Goal: Information Seeking & Learning: Learn about a topic

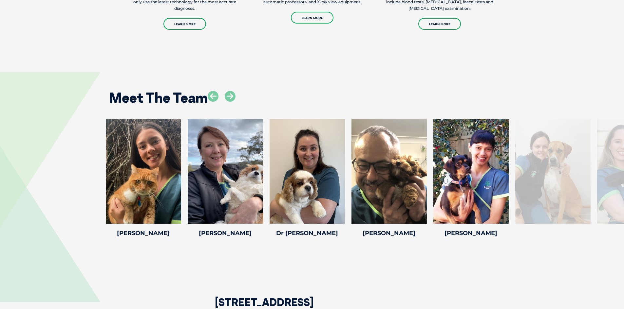
scroll to position [819, 0]
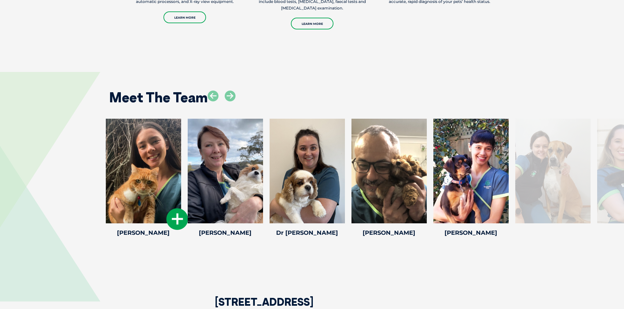
click at [160, 166] on div at bounding box center [143, 171] width 75 height 105
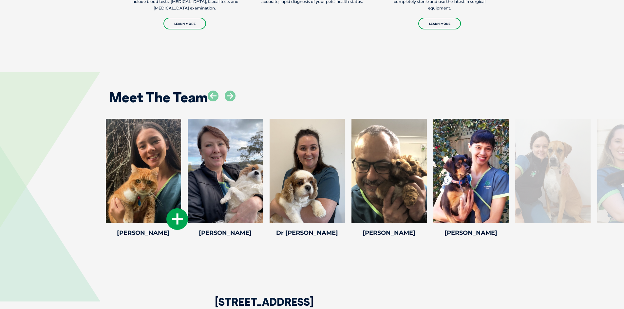
click at [179, 219] on icon at bounding box center [177, 220] width 22 height 22
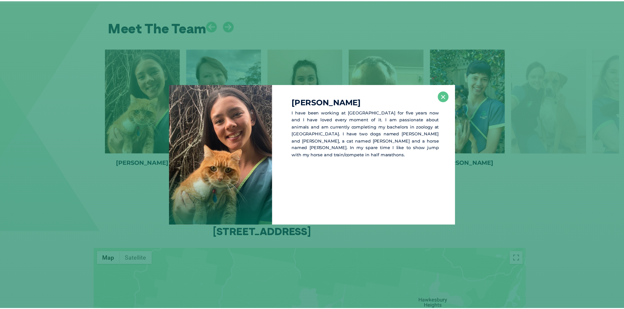
scroll to position [891, 0]
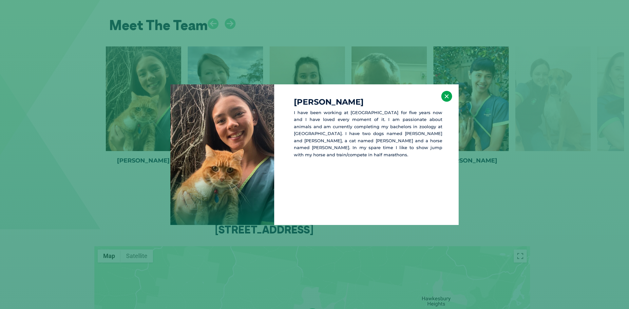
click at [445, 96] on button "×" at bounding box center [446, 96] width 11 height 11
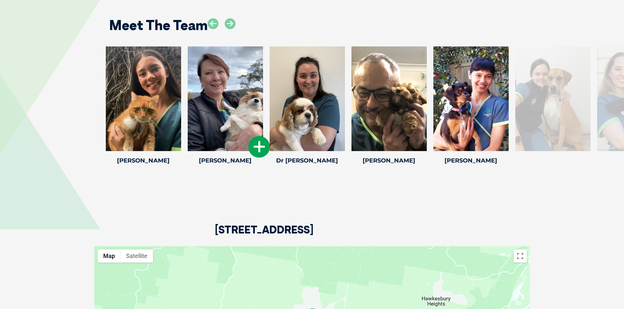
click at [255, 148] on icon at bounding box center [259, 147] width 22 height 22
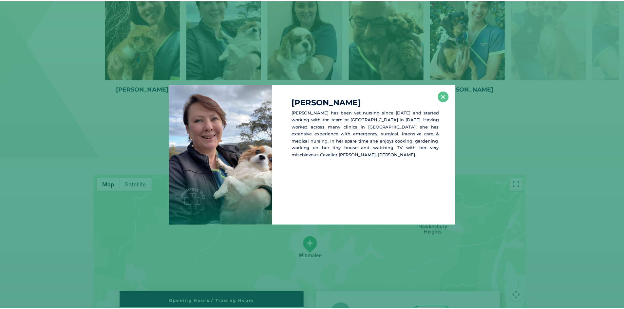
scroll to position [964, 0]
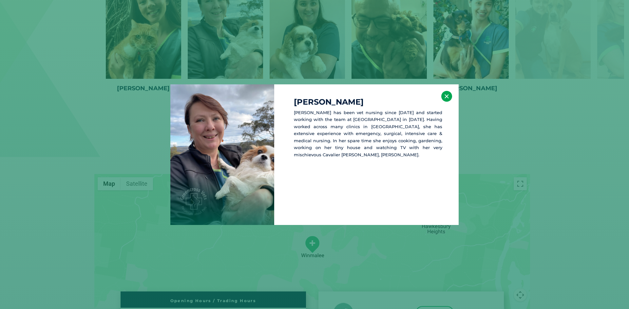
click at [444, 99] on button "×" at bounding box center [446, 96] width 11 height 11
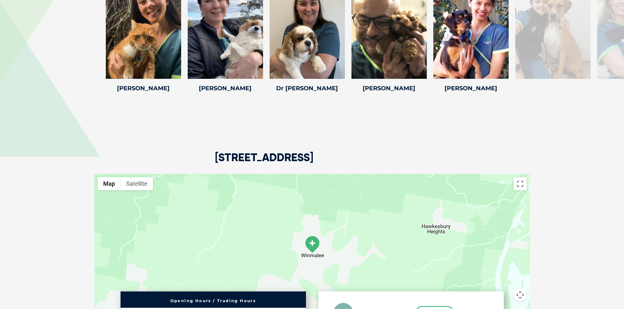
scroll to position [931, 0]
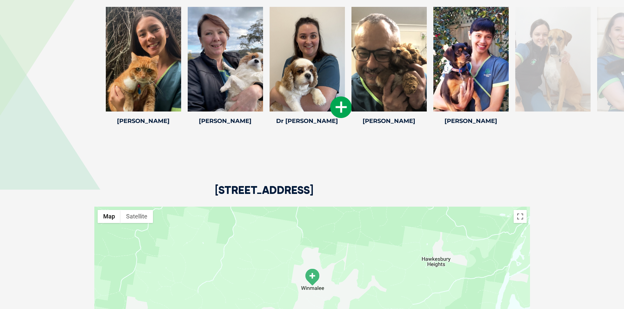
click at [344, 109] on icon at bounding box center [341, 108] width 22 height 22
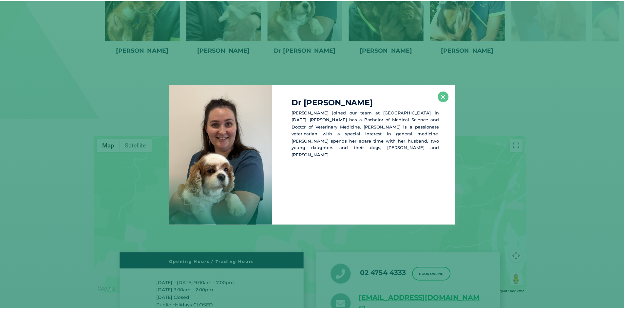
scroll to position [1003, 0]
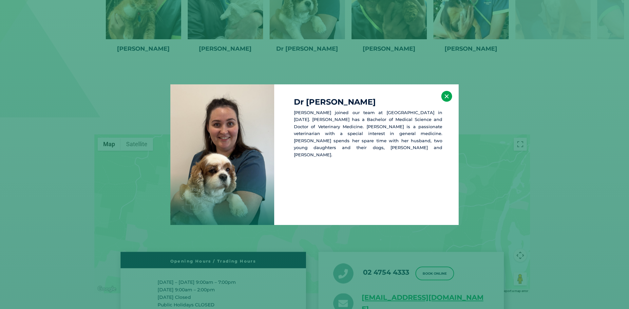
click at [447, 97] on button "×" at bounding box center [446, 96] width 11 height 11
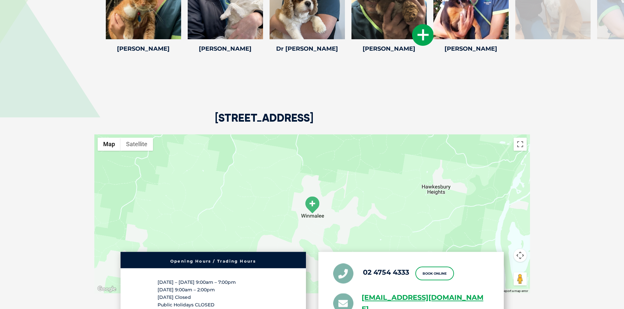
click at [418, 33] on icon at bounding box center [423, 35] width 22 height 22
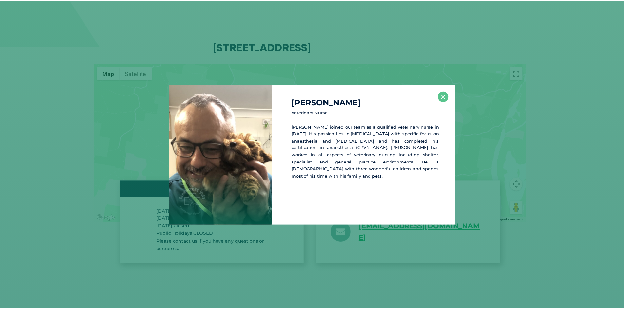
scroll to position [1076, 0]
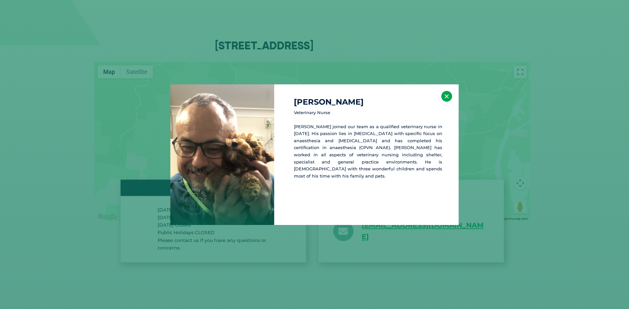
click at [447, 95] on button "×" at bounding box center [446, 96] width 11 height 11
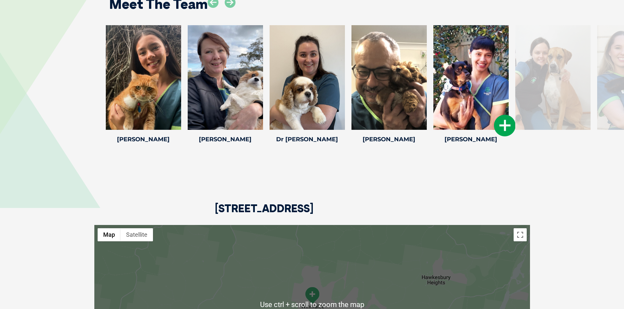
scroll to position [912, 0]
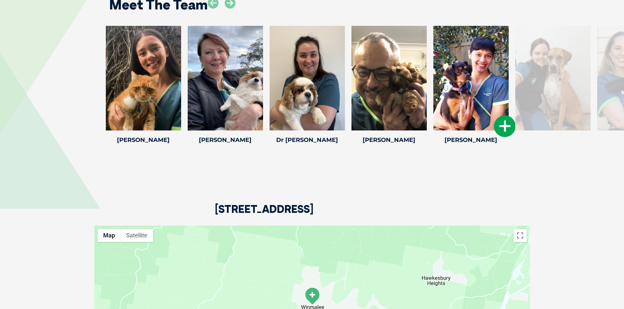
click at [501, 124] on icon at bounding box center [505, 127] width 22 height 22
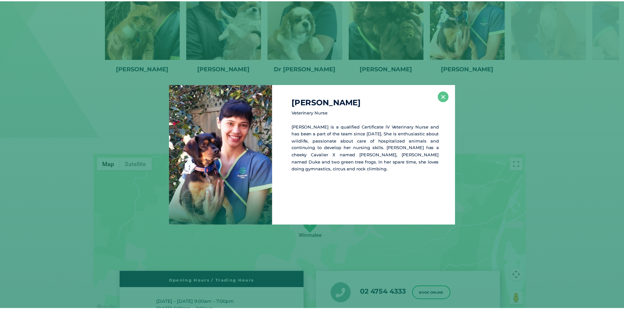
scroll to position [984, 0]
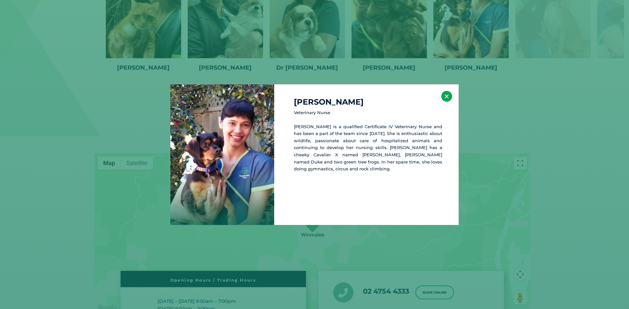
click at [446, 96] on button "×" at bounding box center [446, 96] width 11 height 11
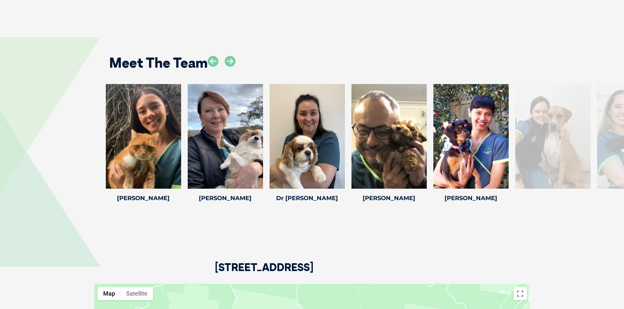
scroll to position [853, 0]
click at [231, 58] on icon at bounding box center [230, 61] width 11 height 11
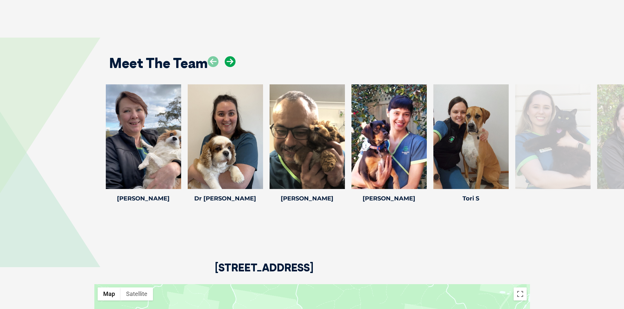
click at [231, 58] on icon at bounding box center [230, 61] width 11 height 11
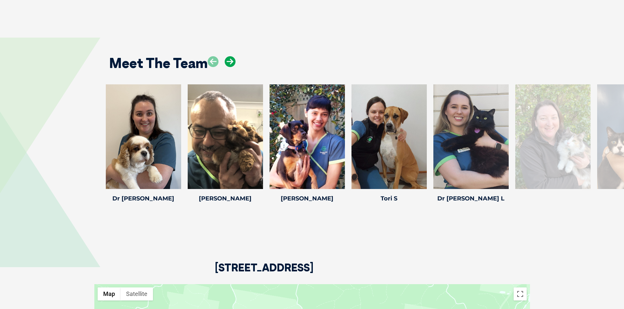
click at [231, 58] on icon at bounding box center [230, 61] width 11 height 11
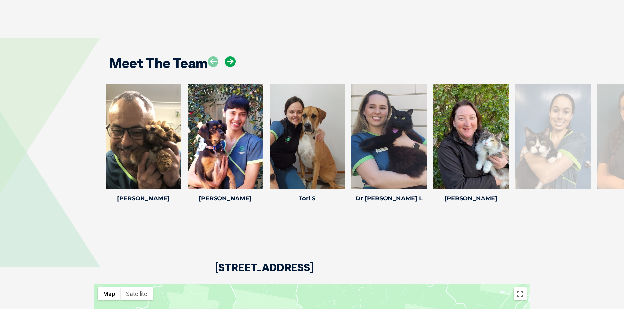
click at [231, 58] on icon at bounding box center [230, 61] width 11 height 11
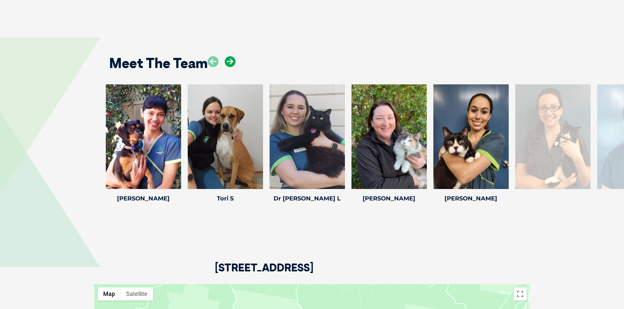
click at [231, 58] on icon at bounding box center [230, 61] width 11 height 11
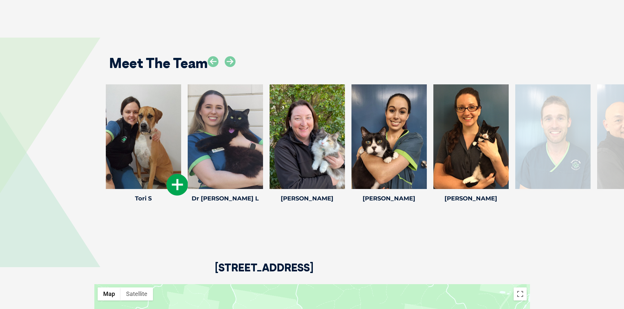
click at [177, 186] on icon at bounding box center [177, 185] width 22 height 22
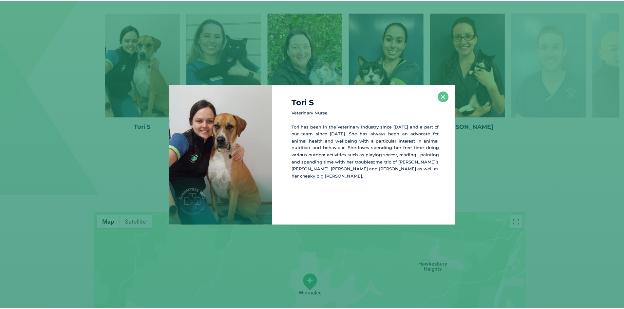
scroll to position [926, 0]
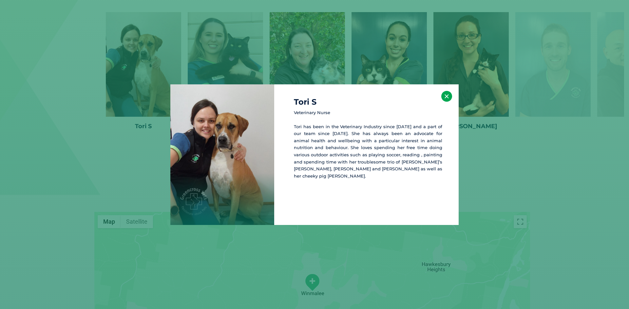
click at [447, 97] on button "×" at bounding box center [446, 96] width 11 height 11
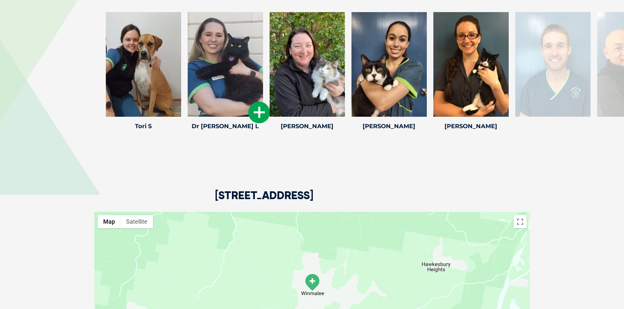
click at [259, 114] on icon at bounding box center [259, 113] width 22 height 22
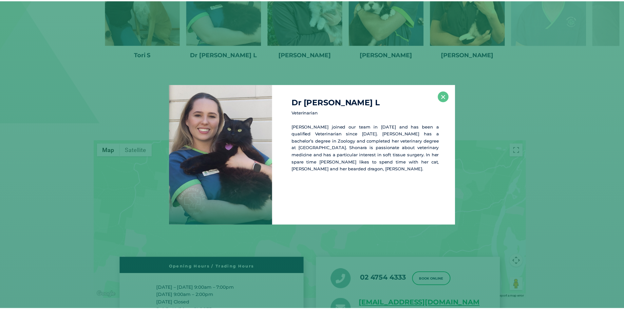
scroll to position [998, 0]
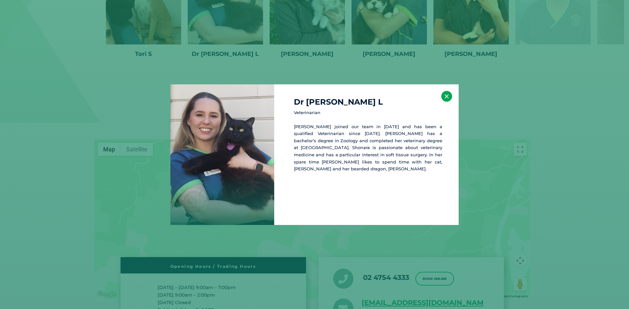
click at [446, 94] on button "×" at bounding box center [446, 96] width 11 height 11
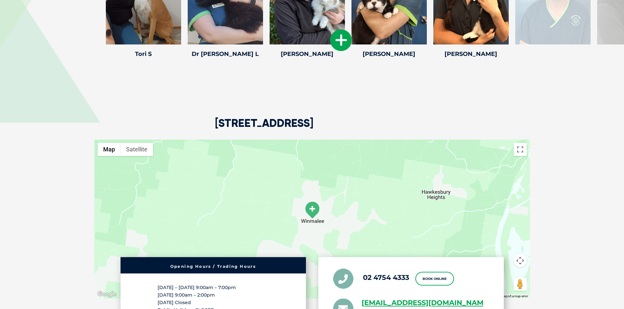
click at [337, 42] on icon at bounding box center [341, 40] width 22 height 22
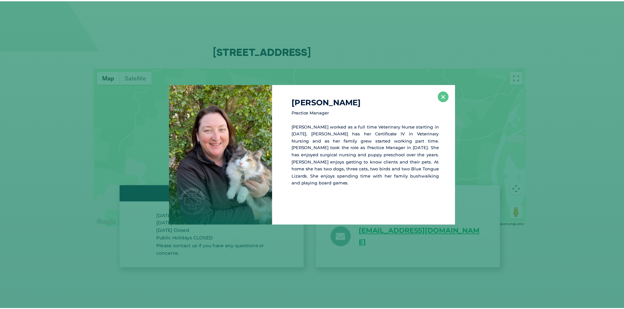
scroll to position [1070, 0]
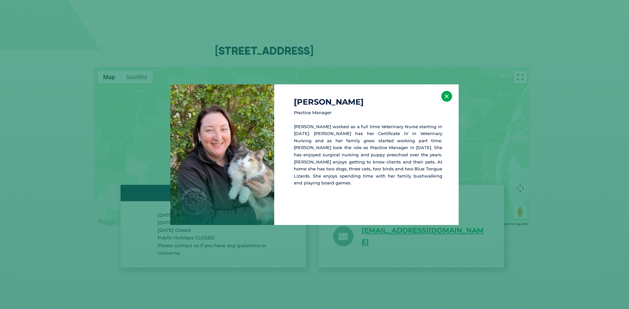
click at [448, 98] on button "×" at bounding box center [446, 96] width 11 height 11
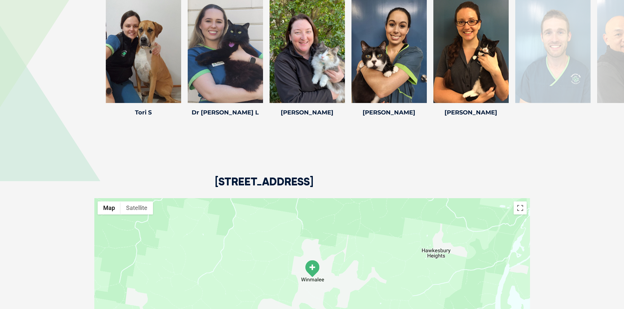
scroll to position [907, 0]
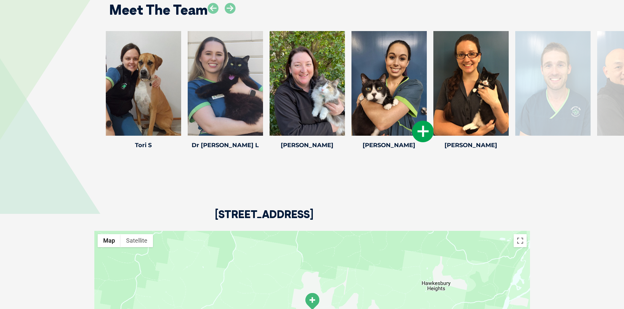
click at [423, 136] on icon at bounding box center [423, 132] width 22 height 22
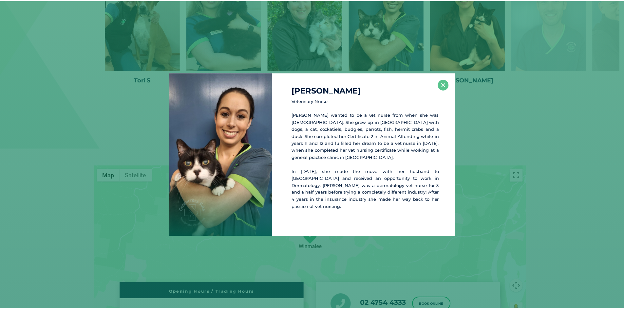
scroll to position [972, 0]
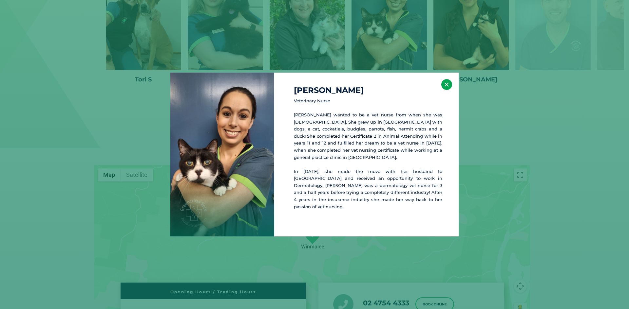
click at [446, 87] on button "×" at bounding box center [446, 84] width 11 height 11
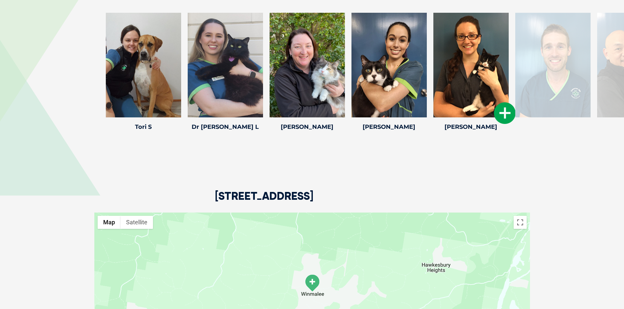
scroll to position [874, 0]
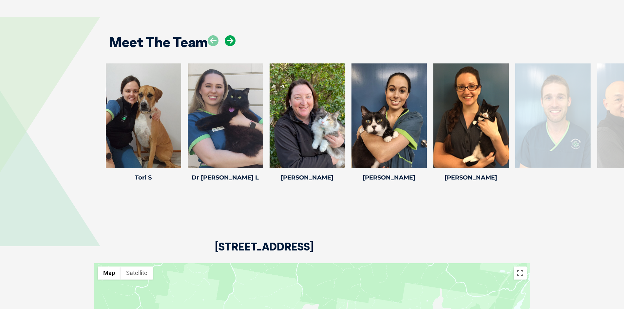
click at [232, 42] on icon at bounding box center [230, 40] width 11 height 11
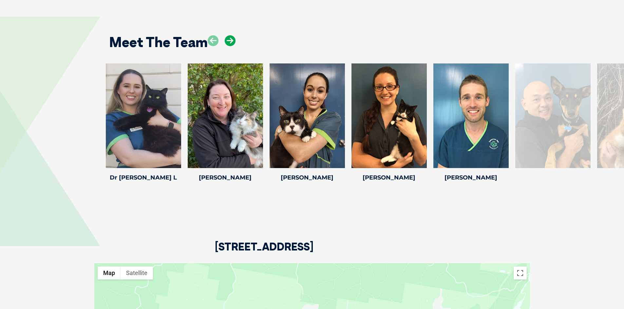
click at [232, 42] on icon at bounding box center [230, 40] width 11 height 11
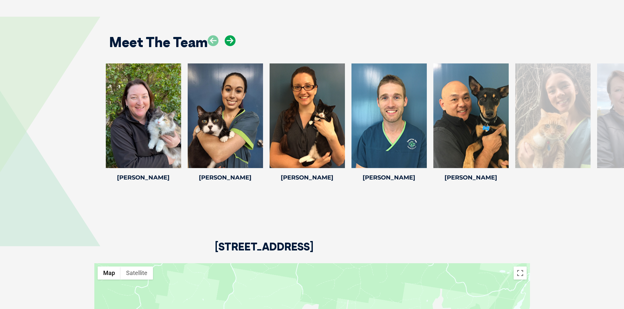
click at [232, 42] on icon at bounding box center [230, 40] width 11 height 11
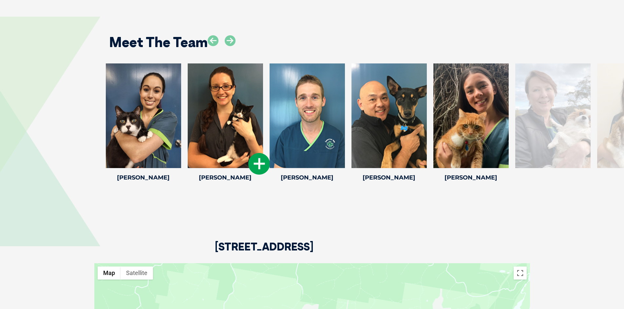
click at [257, 165] on icon at bounding box center [259, 164] width 22 height 22
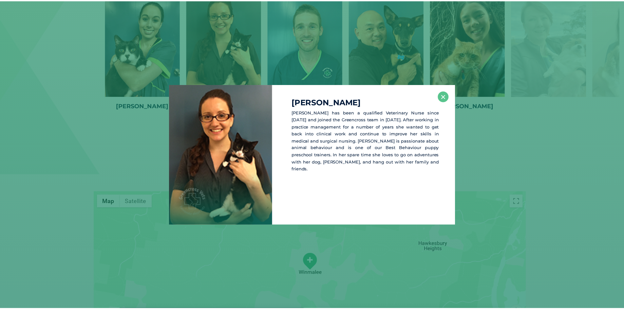
scroll to position [946, 0]
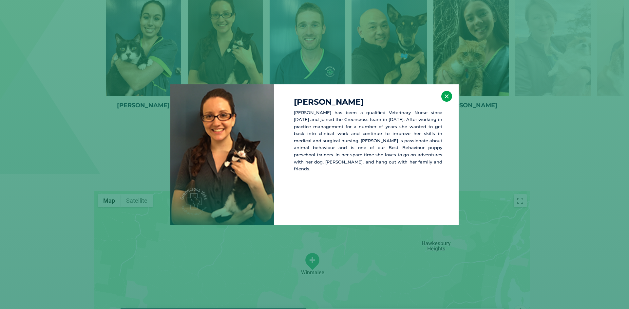
click at [447, 96] on button "×" at bounding box center [446, 96] width 11 height 11
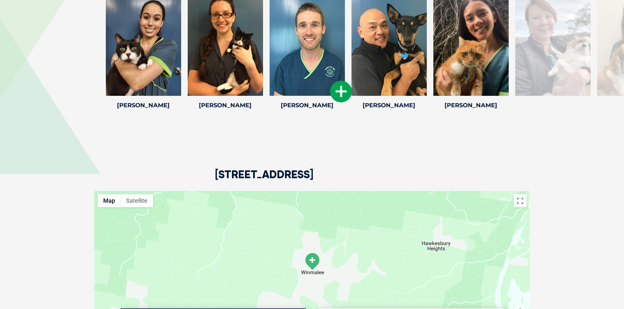
click at [339, 92] on icon at bounding box center [341, 92] width 22 height 22
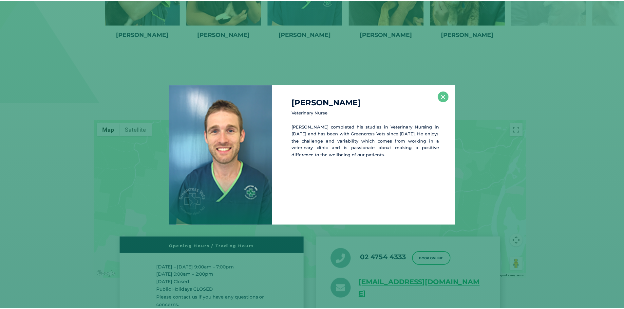
scroll to position [1019, 0]
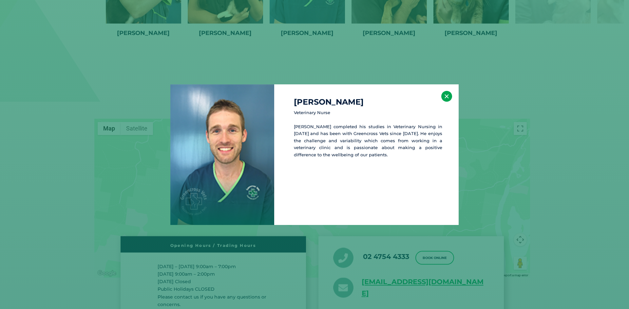
click at [445, 96] on button "×" at bounding box center [446, 96] width 11 height 11
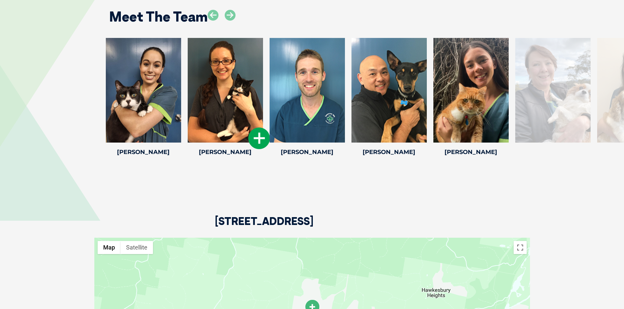
scroll to position [888, 0]
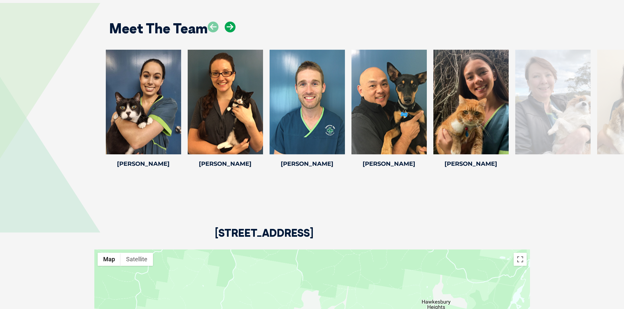
click at [231, 26] on icon at bounding box center [230, 27] width 11 height 11
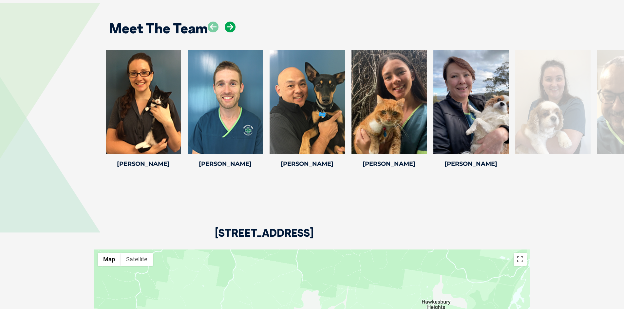
click at [231, 26] on icon at bounding box center [230, 27] width 11 height 11
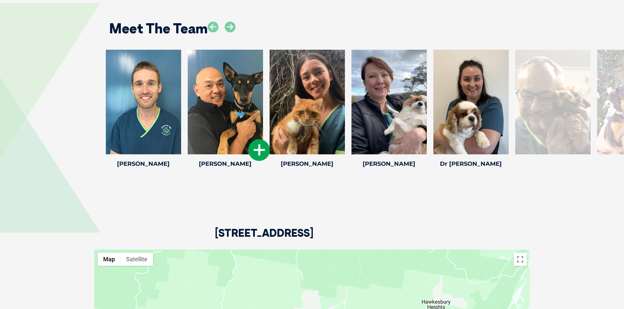
click at [257, 151] on icon at bounding box center [259, 151] width 22 height 22
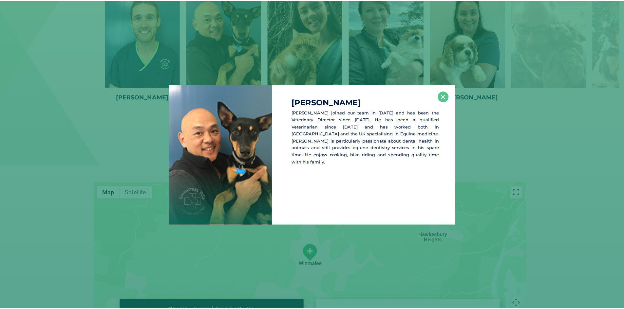
scroll to position [960, 0]
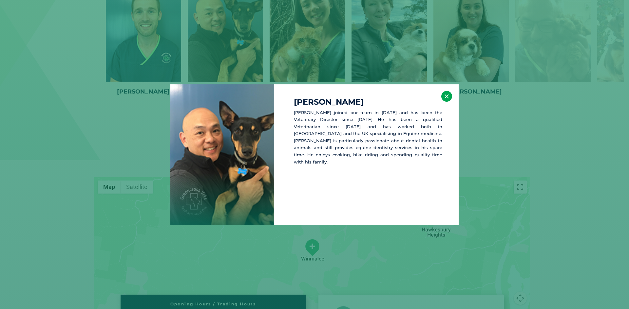
click at [447, 96] on button "×" at bounding box center [446, 96] width 11 height 11
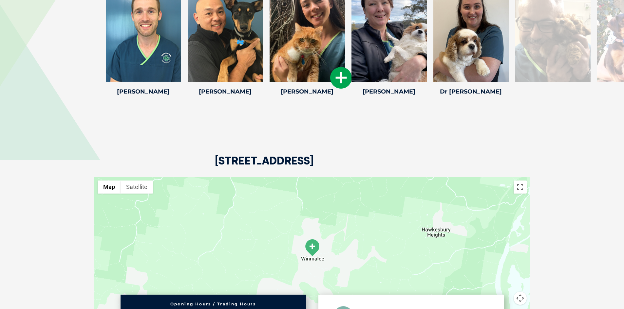
click at [340, 82] on icon at bounding box center [341, 78] width 22 height 22
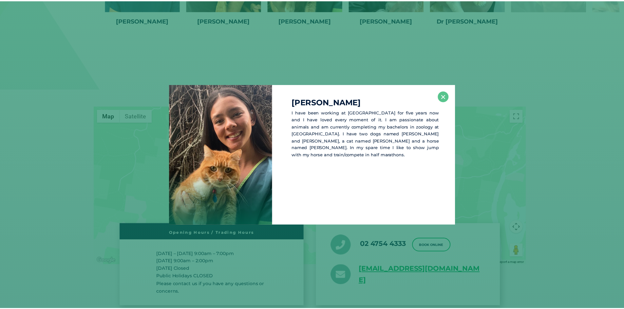
scroll to position [1033, 0]
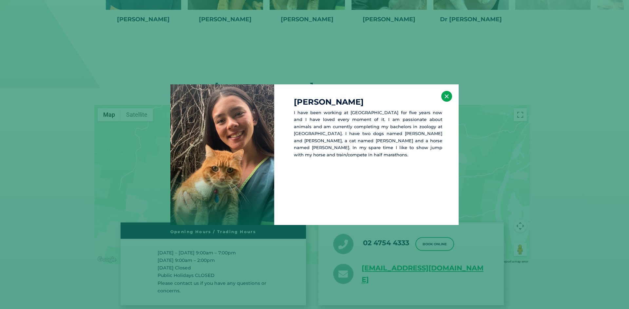
click at [444, 97] on button "×" at bounding box center [446, 96] width 11 height 11
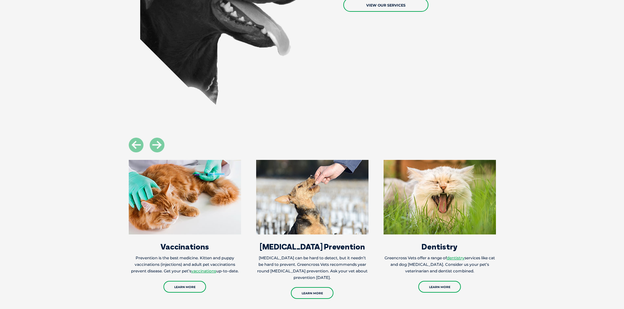
scroll to position [541, 0]
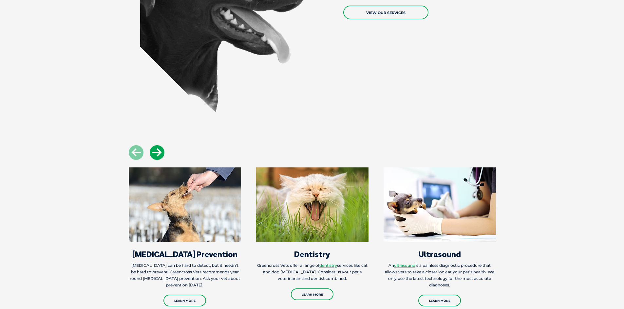
click at [160, 155] on icon at bounding box center [157, 152] width 15 height 15
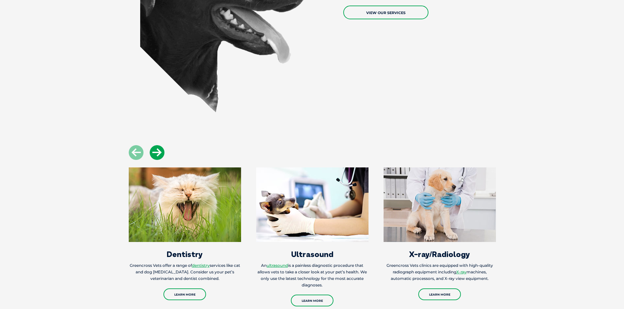
click at [160, 155] on icon at bounding box center [157, 152] width 15 height 15
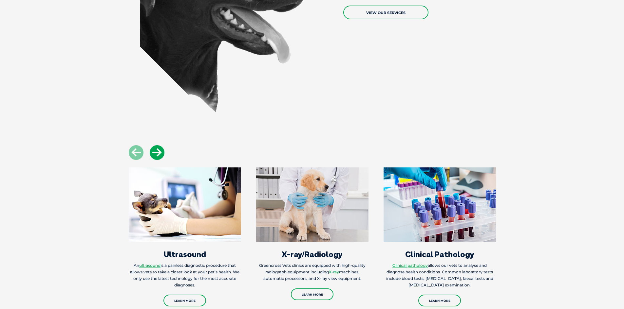
click at [160, 155] on icon at bounding box center [157, 152] width 15 height 15
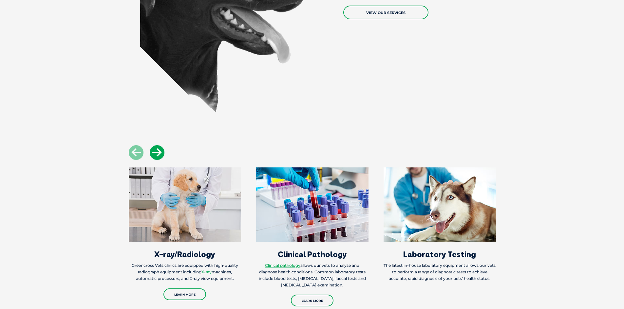
click at [160, 155] on icon at bounding box center [157, 152] width 15 height 15
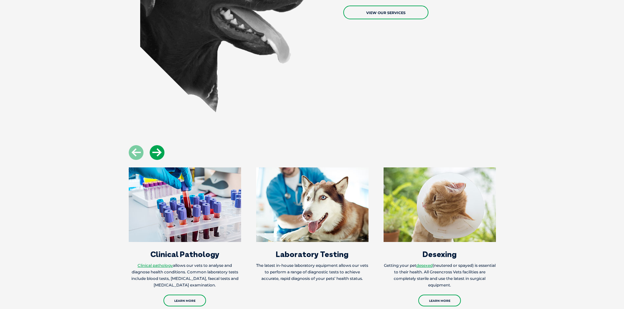
click at [160, 155] on icon at bounding box center [157, 152] width 15 height 15
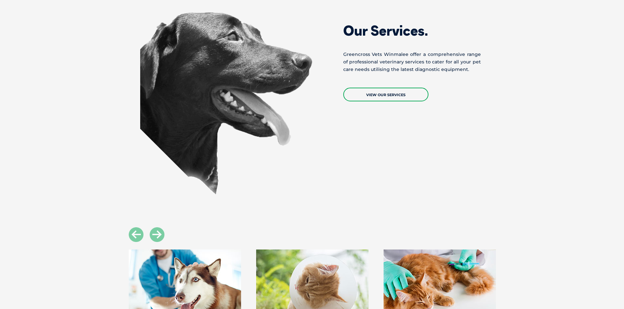
scroll to position [443, 0]
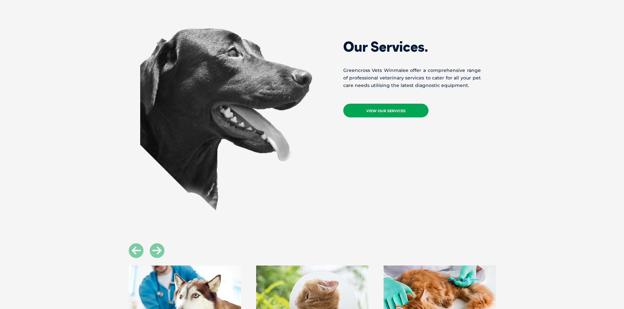
click at [380, 115] on link "View Our Services" at bounding box center [385, 111] width 85 height 14
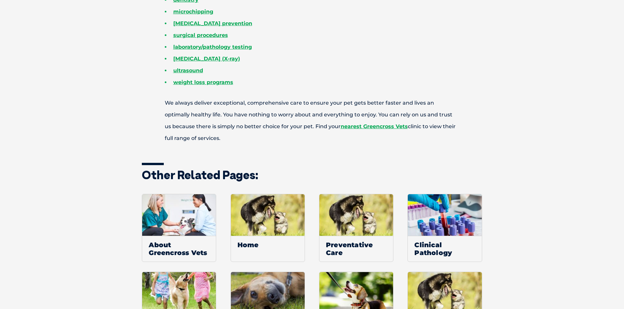
scroll to position [328, 0]
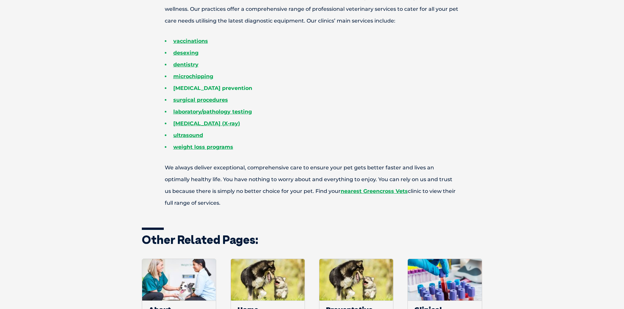
click at [189, 89] on link "parasite prevention" at bounding box center [212, 88] width 79 height 6
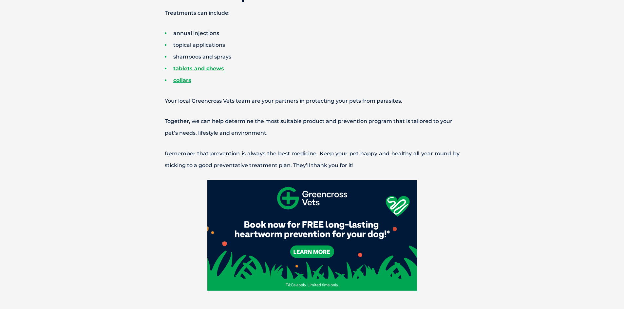
scroll to position [721, 0]
